Goal: Check status: Check status

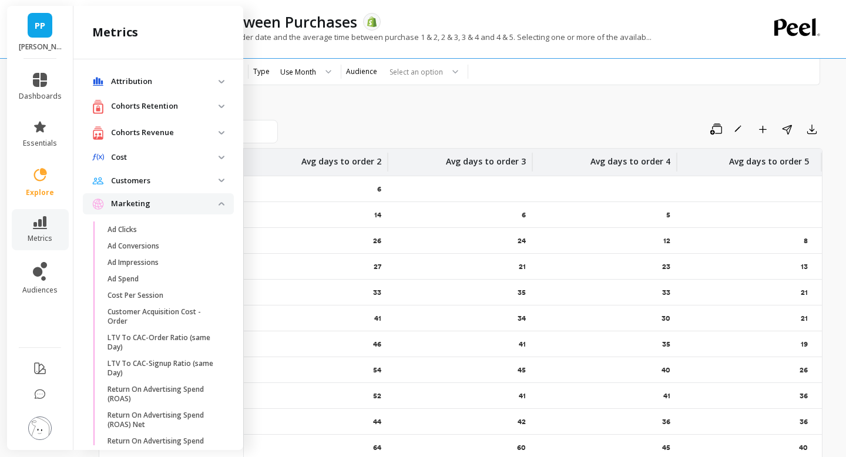
scroll to position [1486, 0]
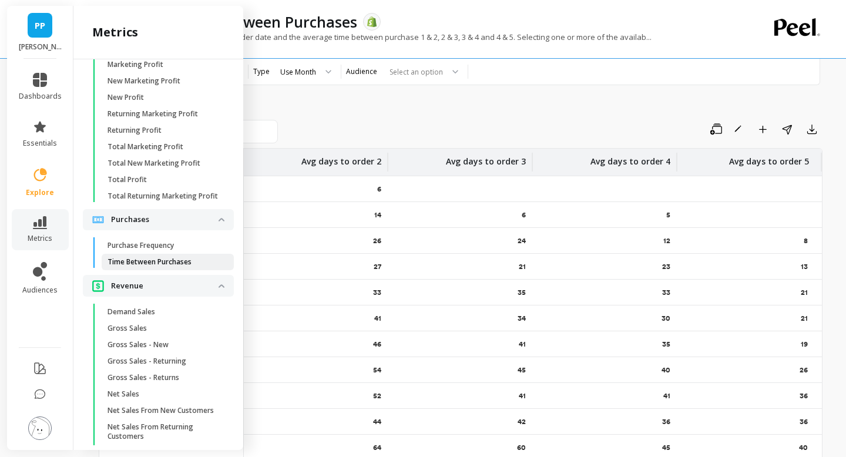
click at [168, 264] on p "Time Between Purchases" at bounding box center [150, 261] width 84 height 9
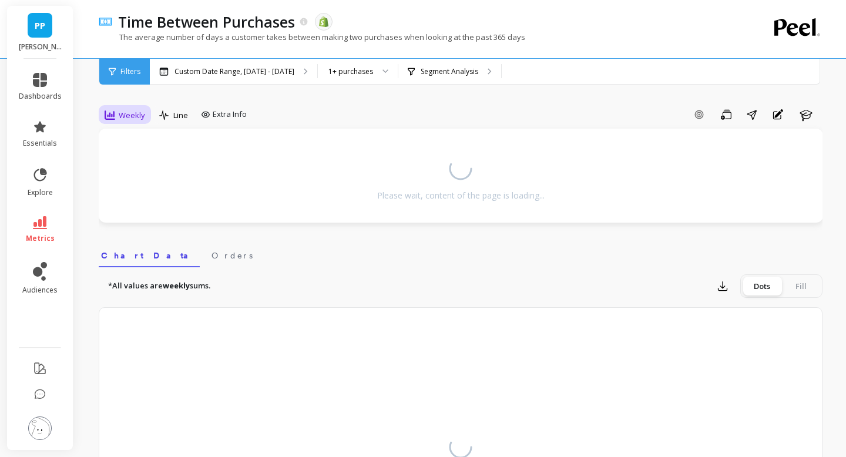
click at [126, 111] on span "Weekly" at bounding box center [132, 115] width 26 height 11
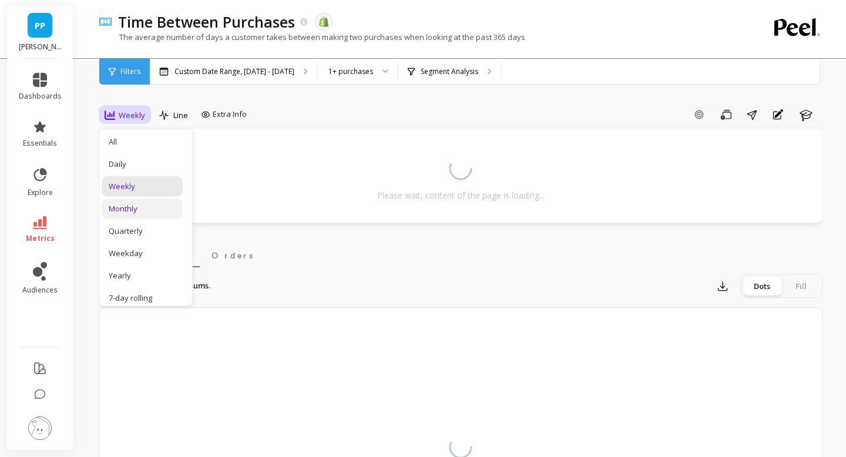
click at [132, 210] on div "Monthly" at bounding box center [142, 208] width 67 height 11
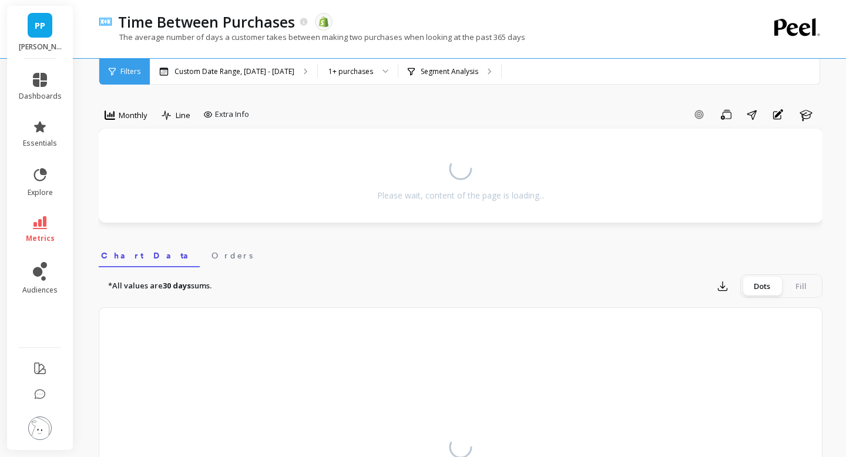
click at [532, 281] on div "*All values are 30 days sums. Export Dots Fill" at bounding box center [461, 286] width 724 height 24
